Goal: Task Accomplishment & Management: Complete application form

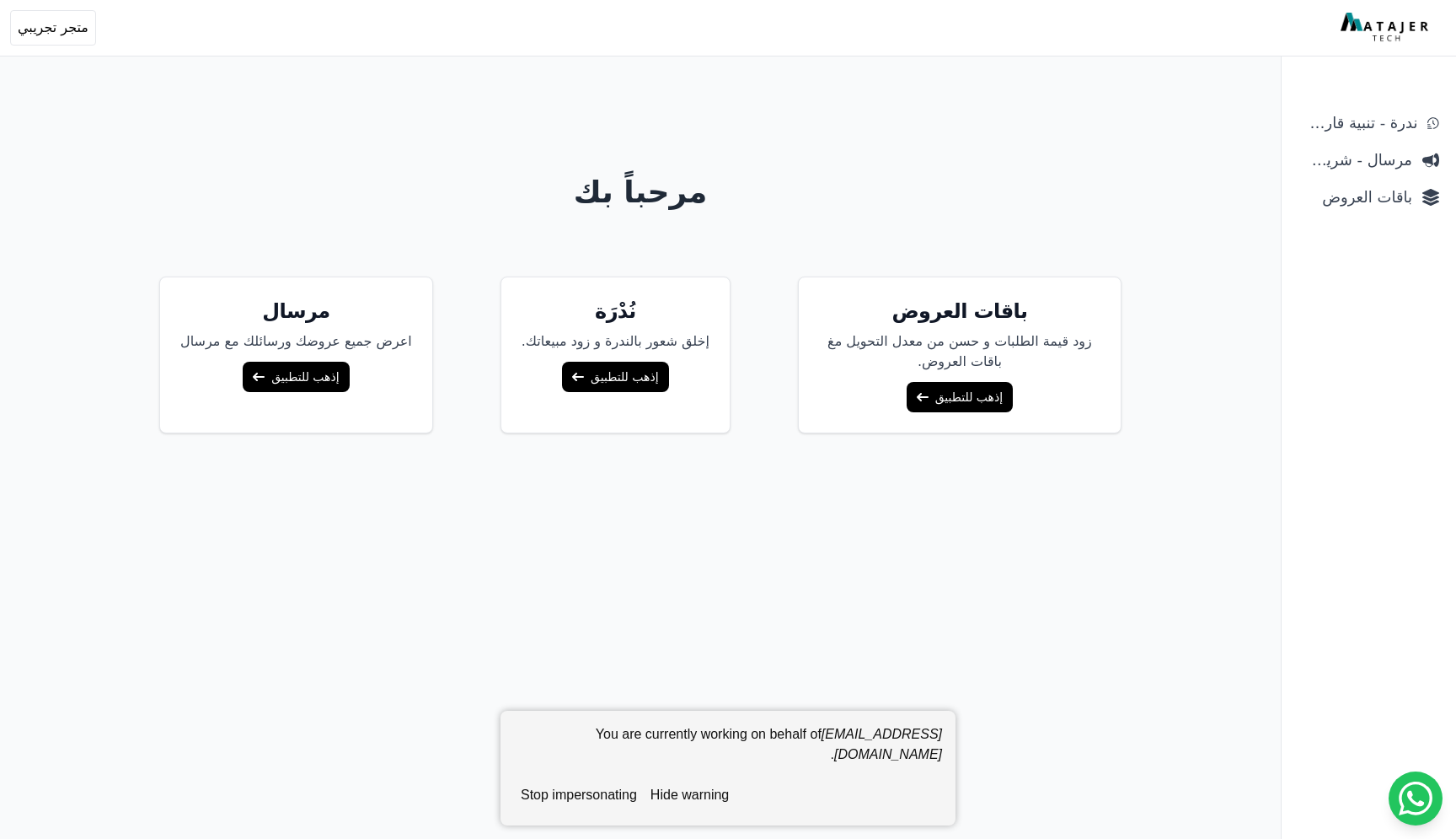
click at [1387, 196] on span "باقات العروض" at bounding box center [1355, 197] width 114 height 24
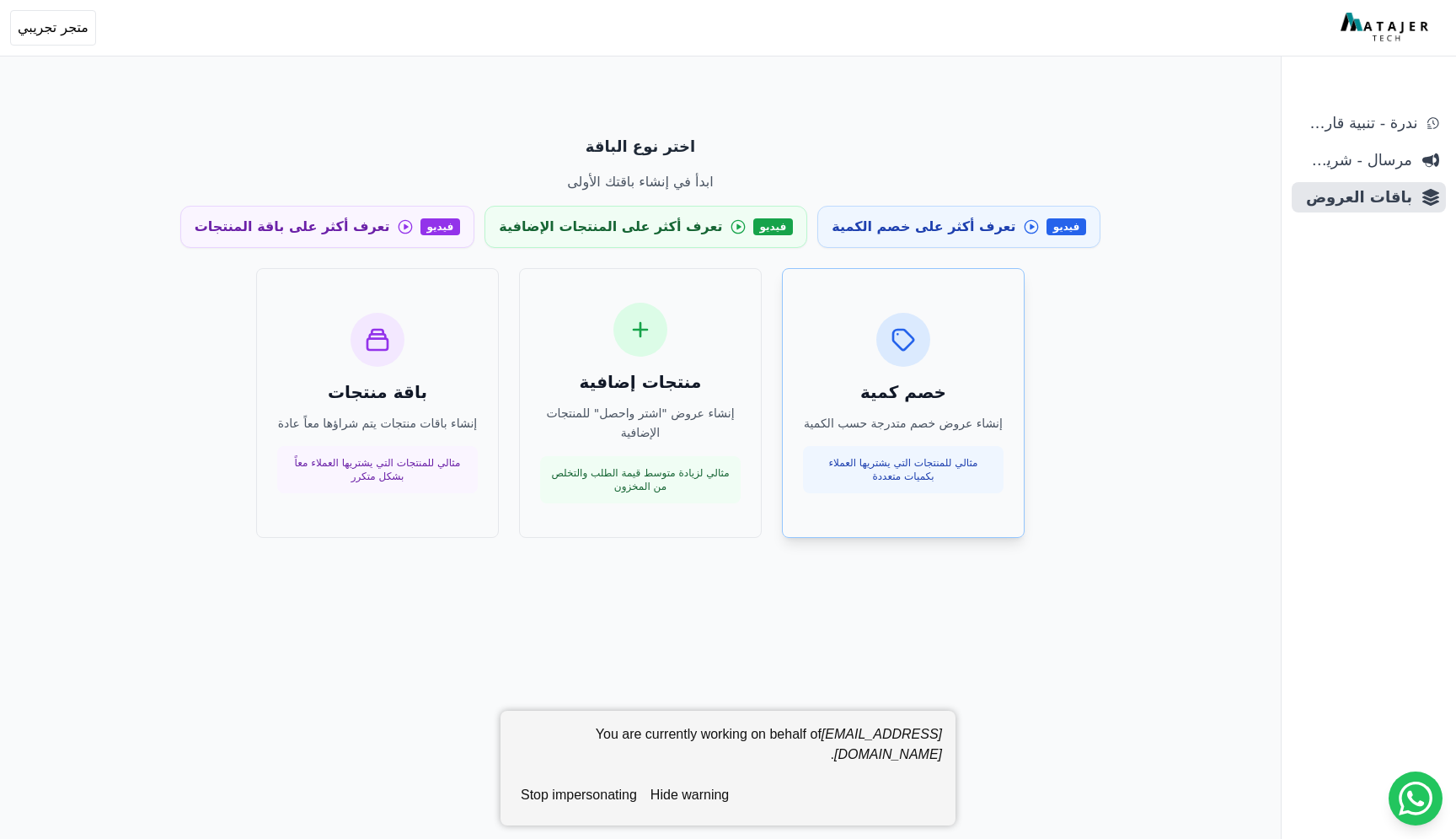
click at [922, 364] on div "خصم كمية إنشاء عروض خصم متدرجة حسب الكمية مثالي للمنتجات التي يشتريها العملاء ب…" at bounding box center [903, 403] width 200 height 181
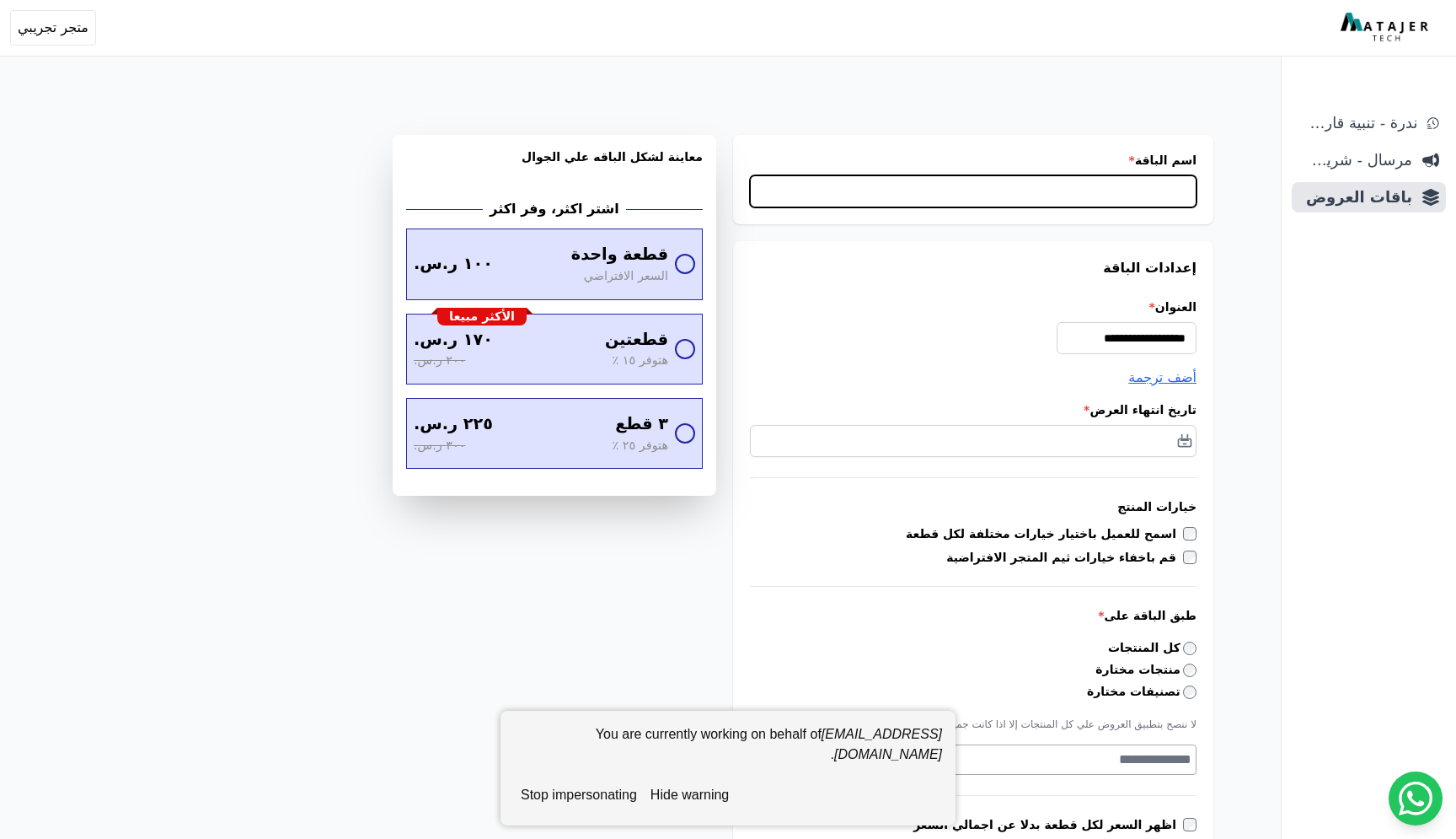
click at [1158, 180] on input "اسم الباقة *" at bounding box center [974, 191] width 447 height 32
type input "**********"
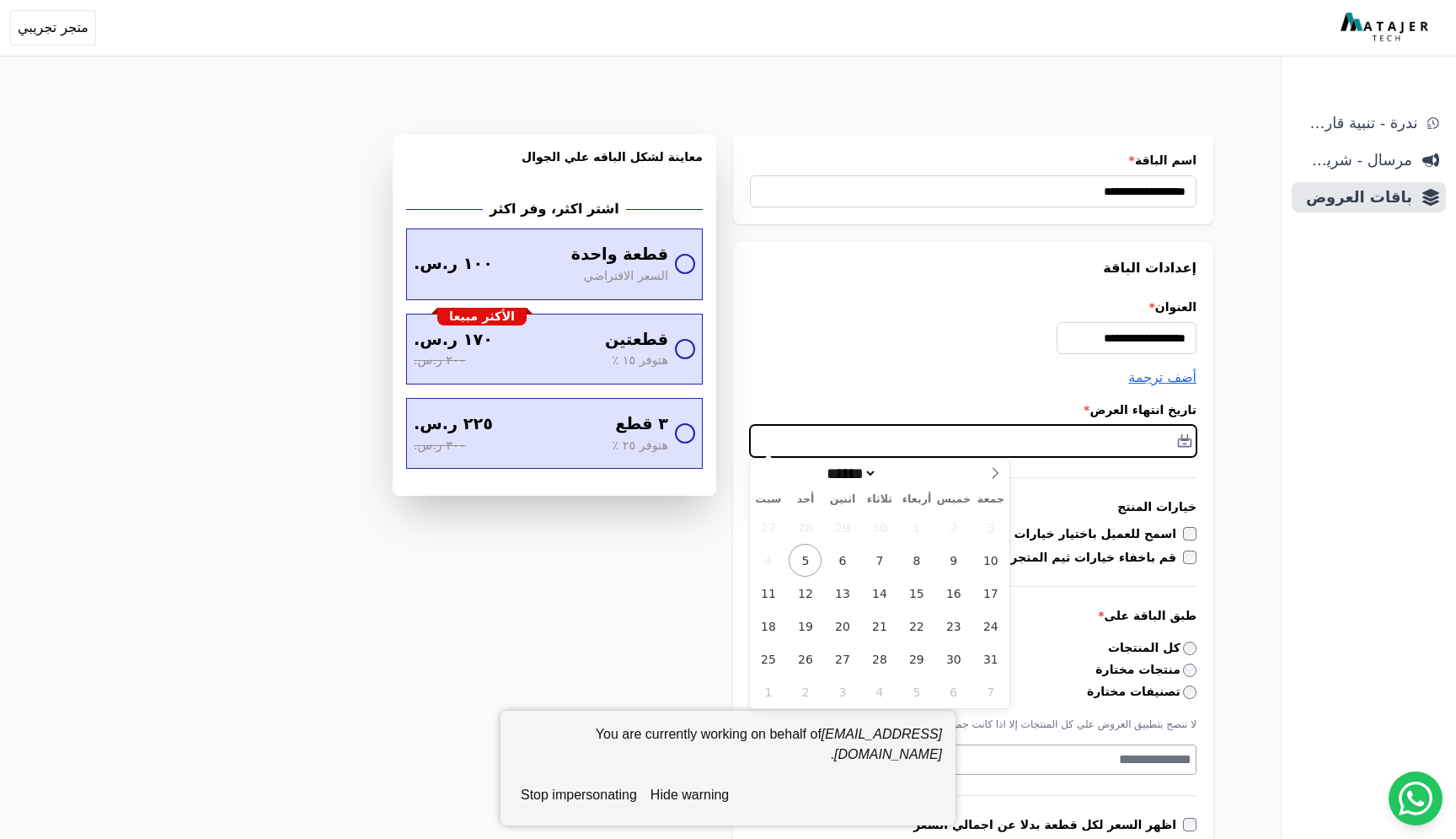
click at [1187, 445] on input "text" at bounding box center [974, 440] width 447 height 32
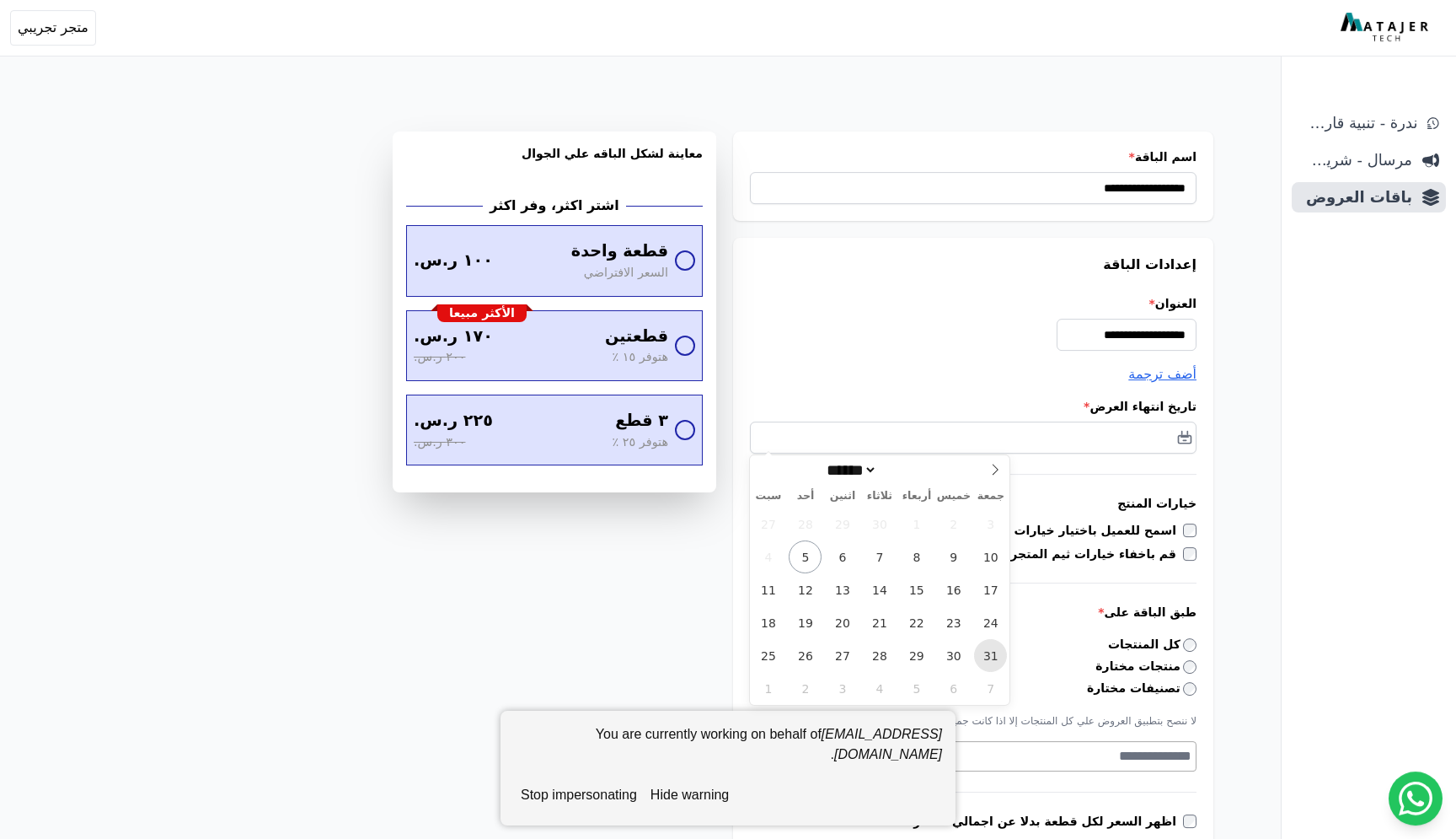
click at [983, 663] on span "31" at bounding box center [990, 655] width 33 height 33
type input "**********"
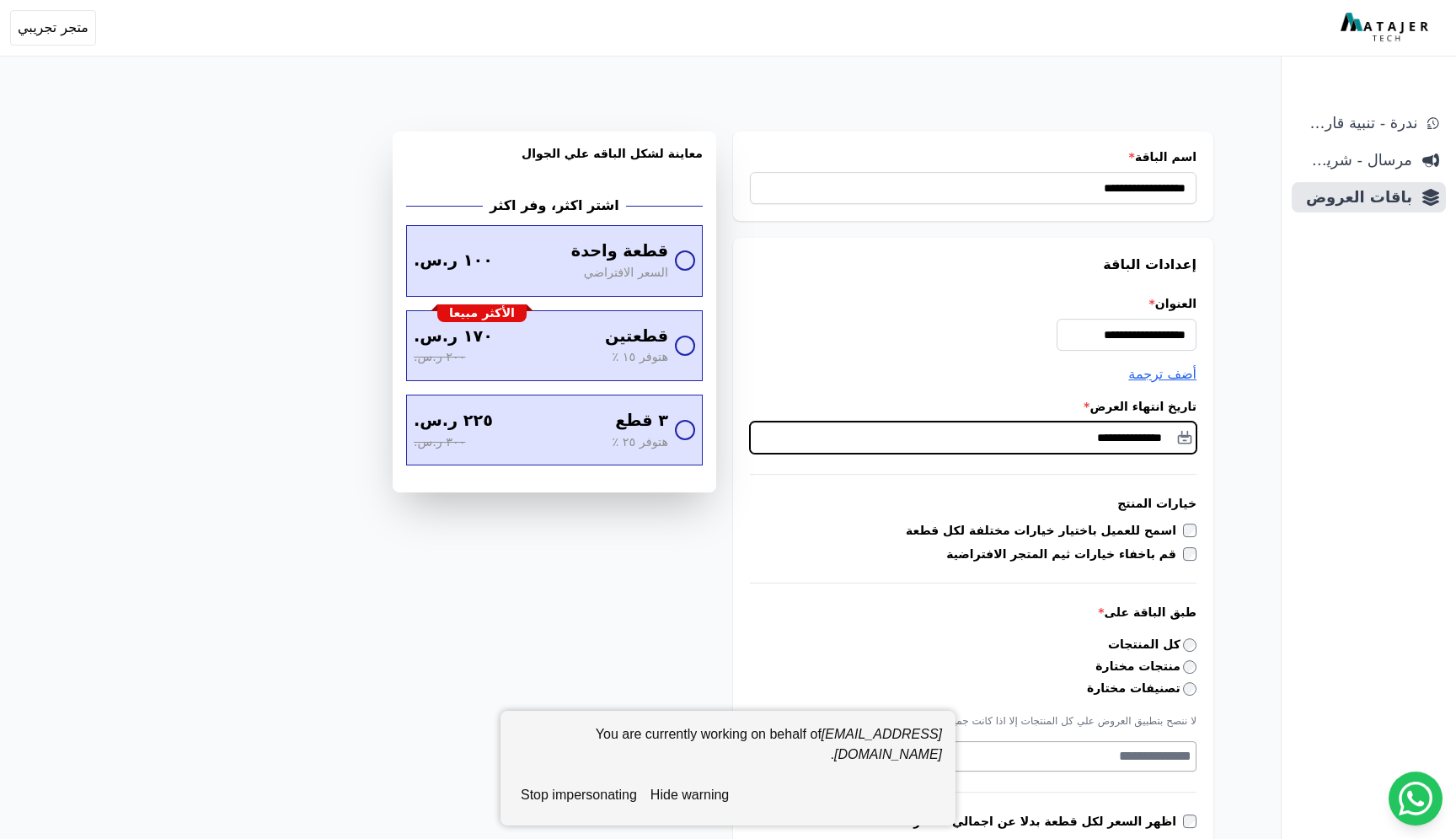
scroll to position [4, 0]
drag, startPoint x: 1238, startPoint y: 493, endPoint x: 1230, endPoint y: 352, distance: 141.2
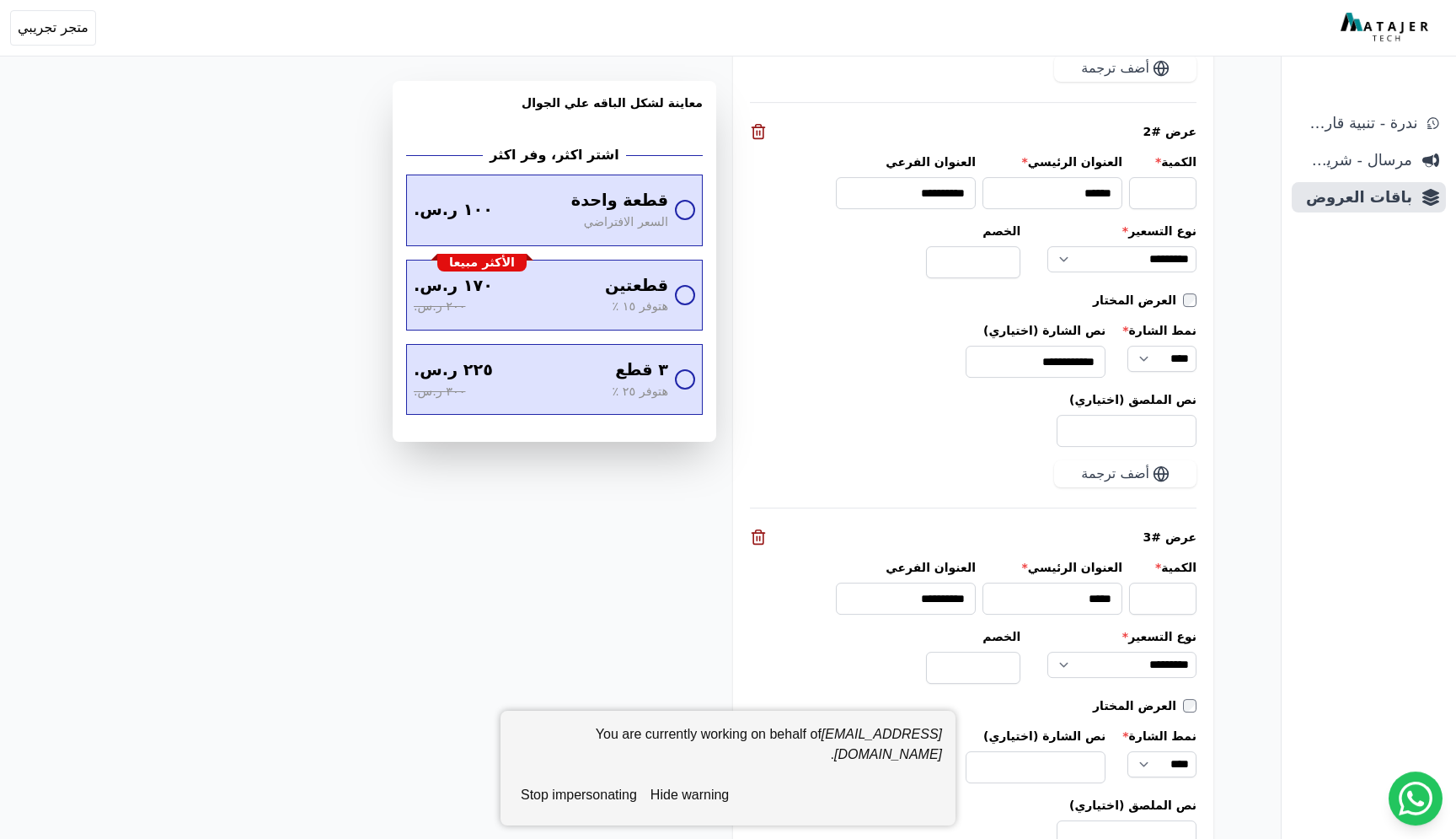
scroll to position [2271, 0]
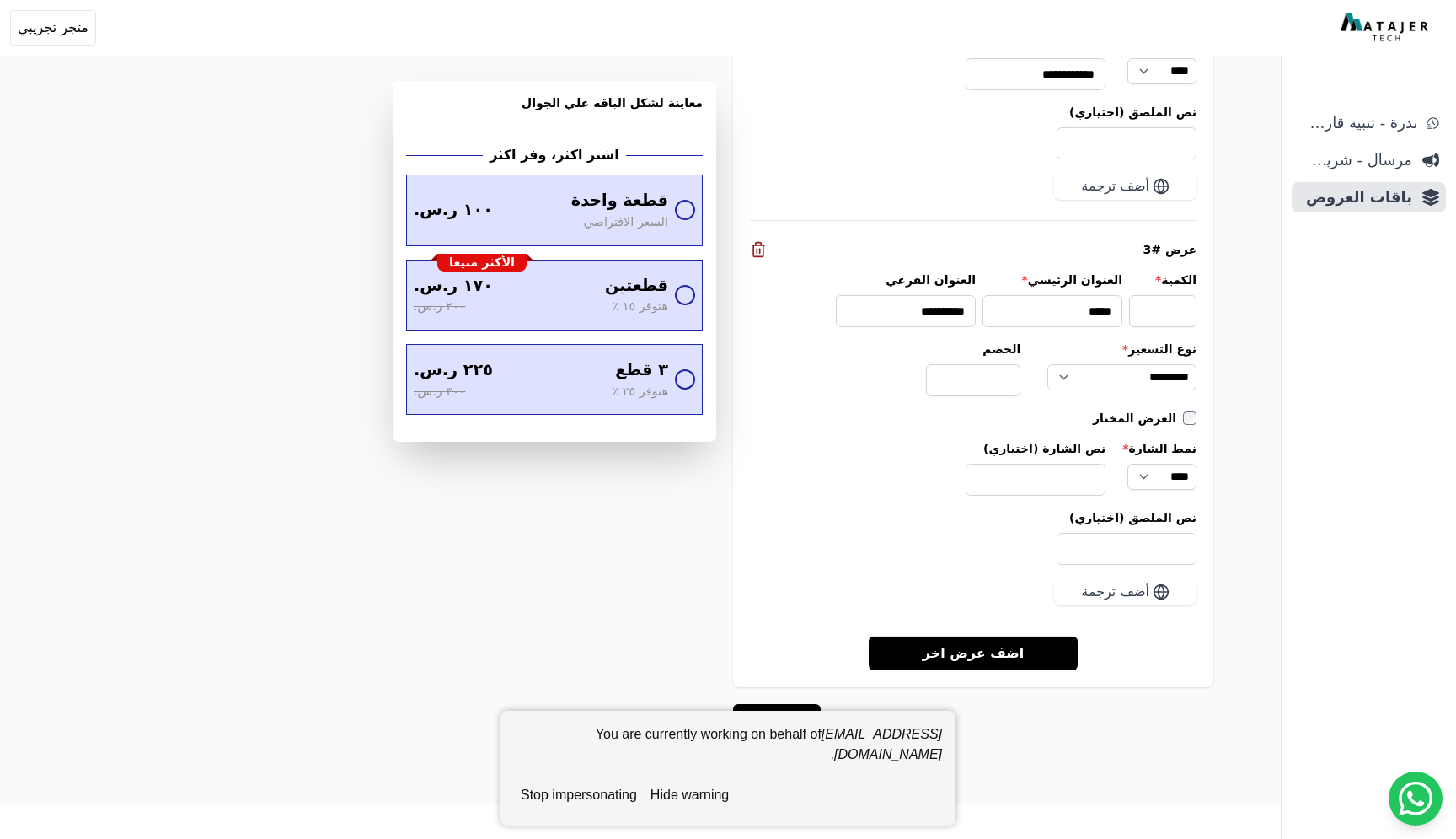
click at [711, 804] on button "hide warning" at bounding box center [690, 795] width 92 height 34
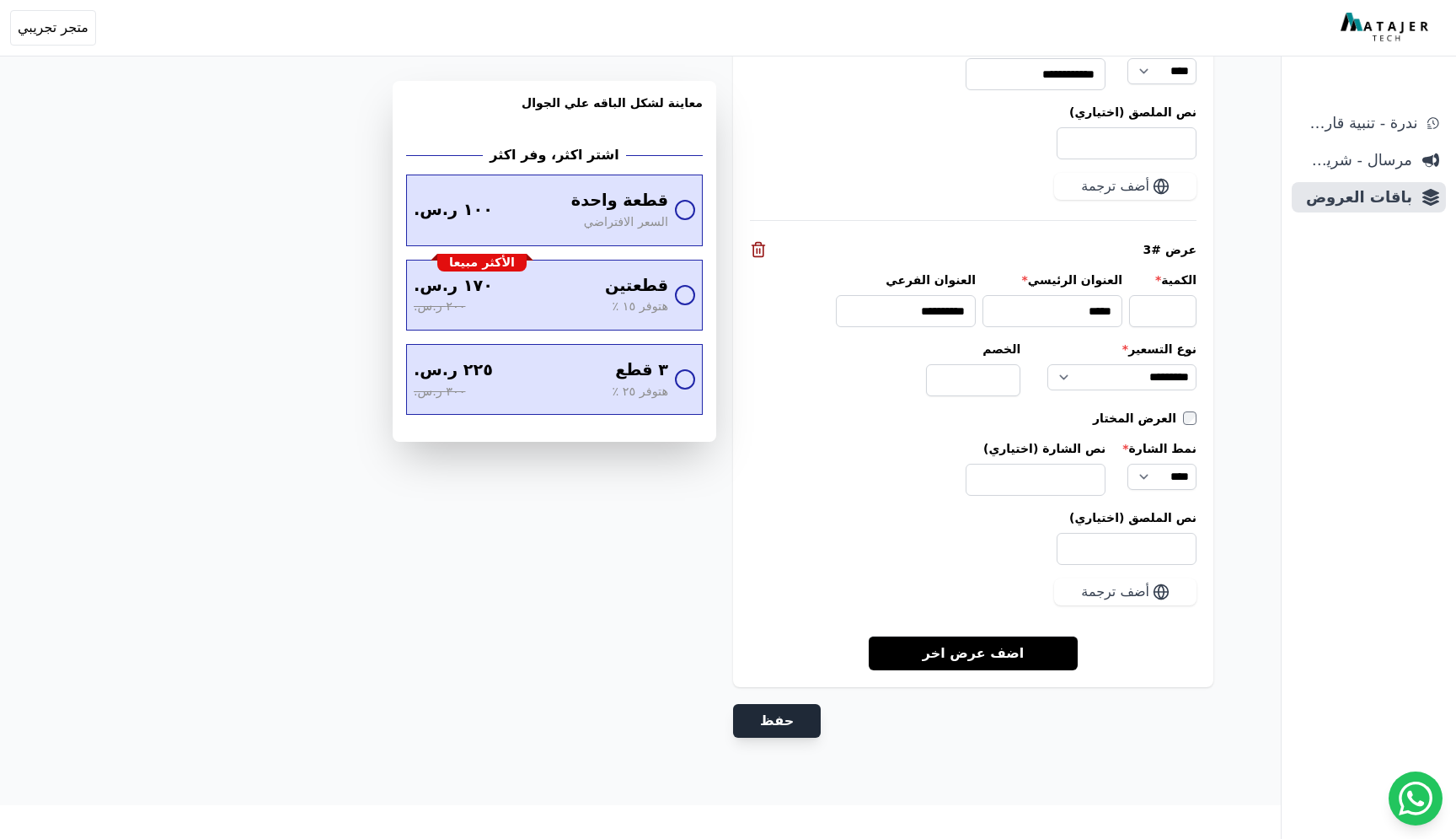
click at [779, 718] on button "حفظ" at bounding box center [776, 720] width 87 height 34
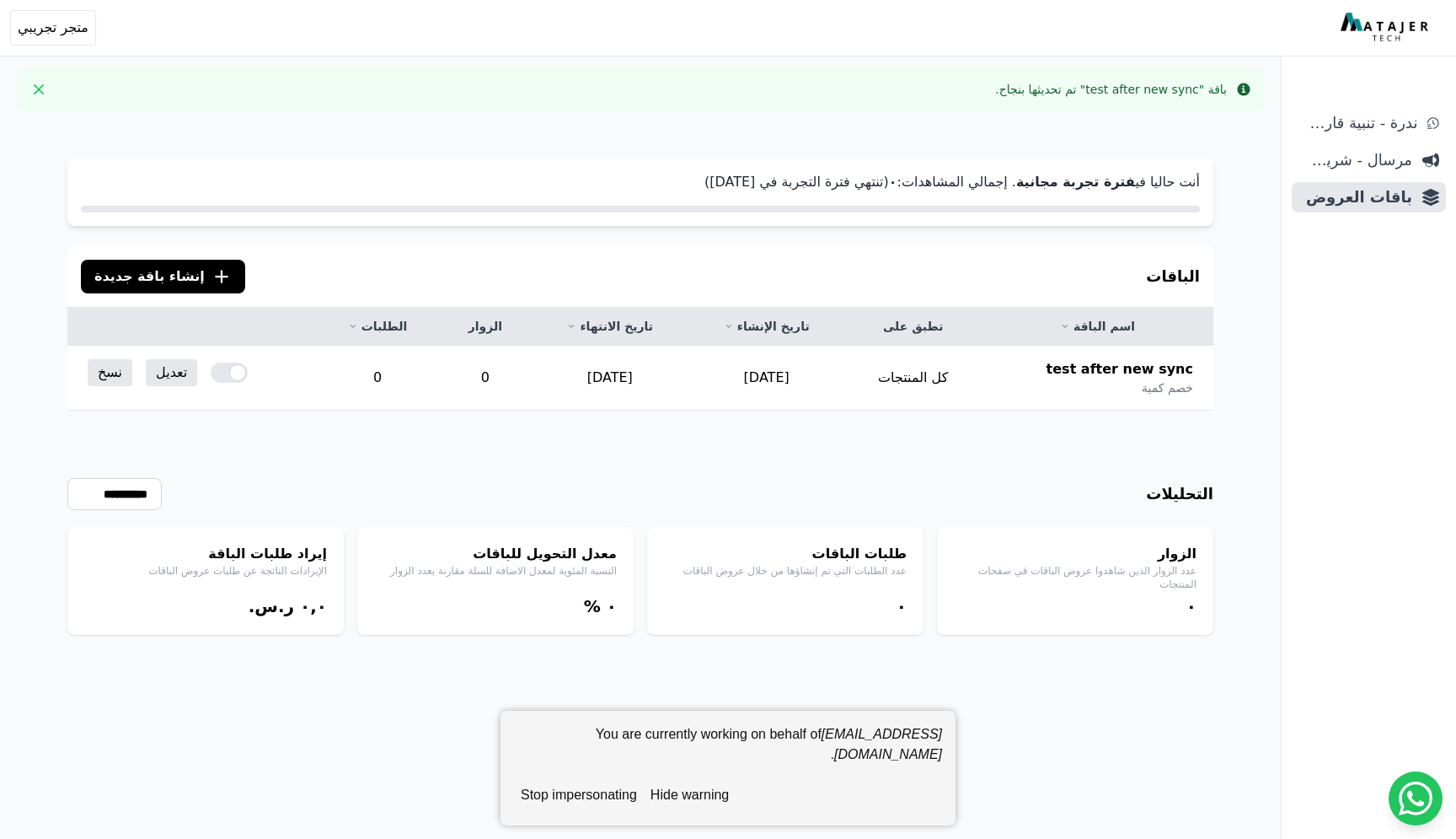
click at [586, 797] on button "stop impersonating" at bounding box center [578, 795] width 129 height 34
